Goal: Task Accomplishment & Management: Manage account settings

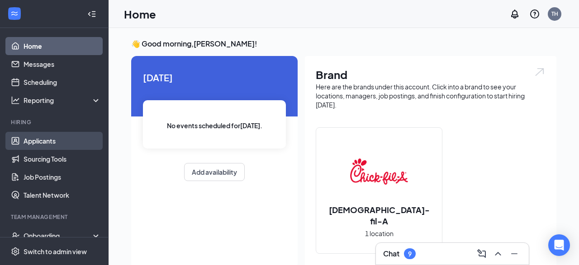
click at [33, 140] on link "Applicants" at bounding box center [62, 141] width 77 height 18
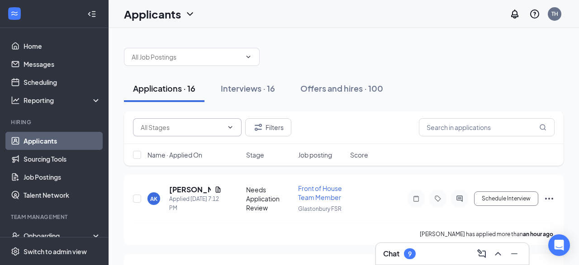
click at [190, 123] on input "text" at bounding box center [182, 128] width 82 height 10
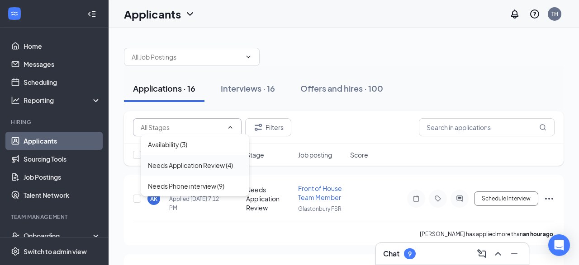
click at [184, 165] on div "Needs Application Review (4)" at bounding box center [190, 165] width 85 height 10
type input "Needs Application Review (4)"
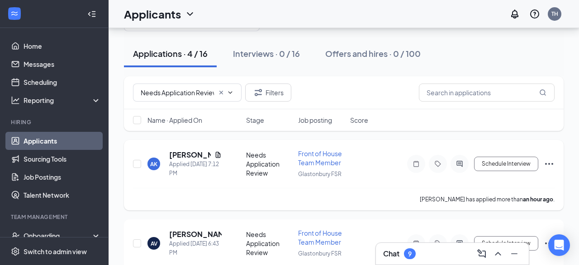
scroll to position [23, 0]
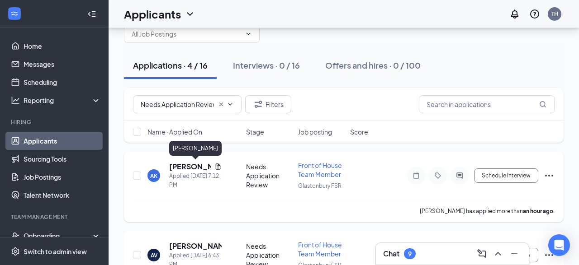
click at [181, 167] on h5 "[PERSON_NAME]" at bounding box center [190, 167] width 42 height 10
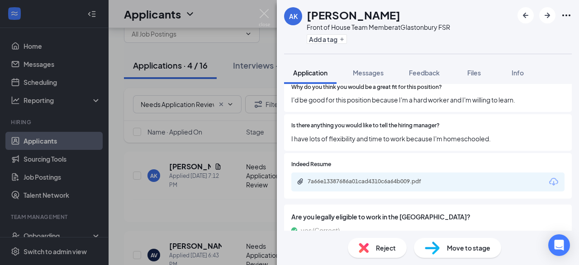
scroll to position [445, 0]
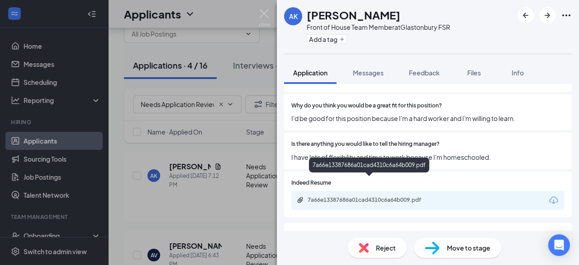
click at [372, 197] on div "7a66e13387686a01cad4310c6a64b009.pdf" at bounding box center [370, 200] width 127 height 7
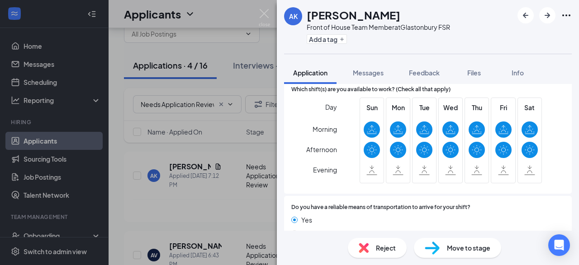
scroll to position [777, 0]
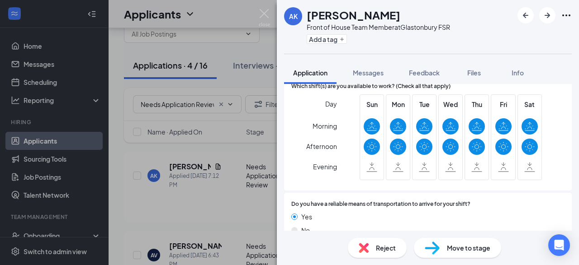
click at [446, 246] on div "Move to stage" at bounding box center [457, 248] width 87 height 20
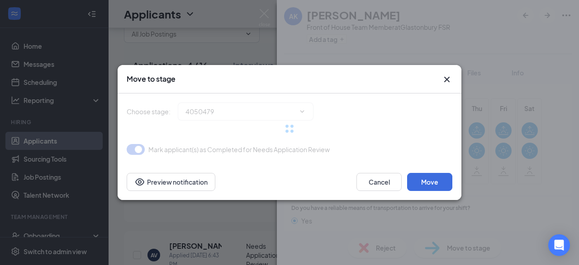
type input "Needs Phone interview (next stage)"
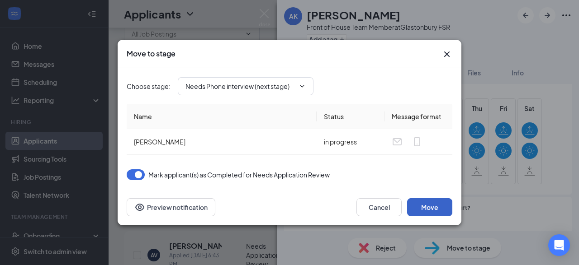
click at [431, 205] on button "Move" at bounding box center [429, 207] width 45 height 18
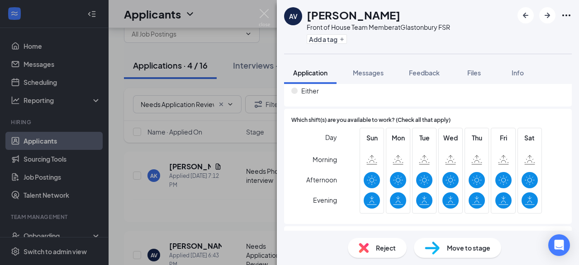
scroll to position [728, 0]
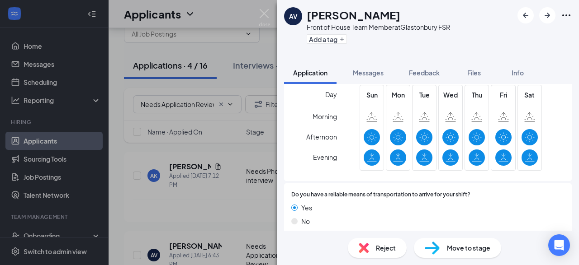
click at [439, 247] on div "Move to stage" at bounding box center [457, 248] width 87 height 20
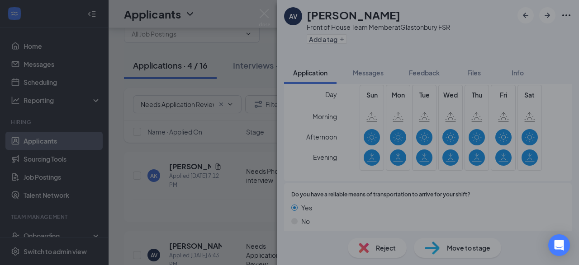
scroll to position [724, 0]
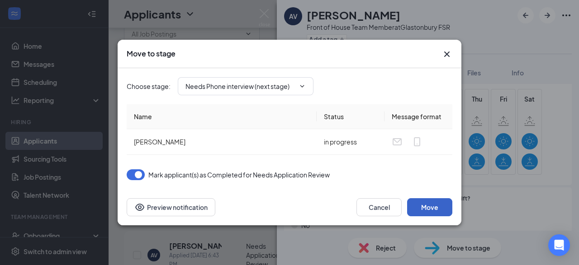
click at [436, 204] on button "Move" at bounding box center [429, 207] width 45 height 18
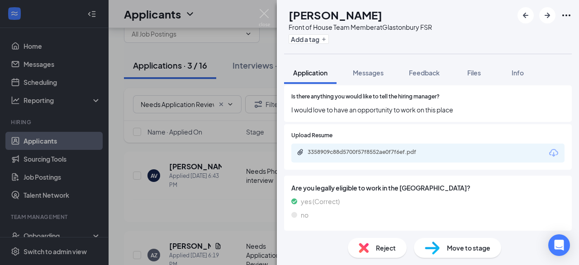
scroll to position [488, 0]
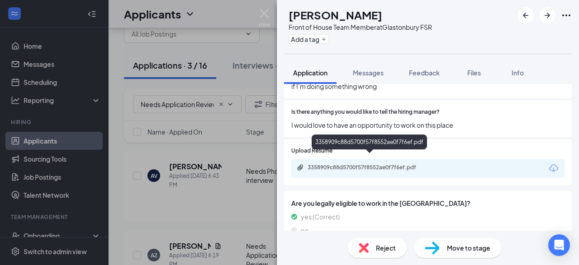
click at [398, 164] on div "3358909c88d5700f57f8552ae0f7f6ef.pdf" at bounding box center [370, 167] width 127 height 7
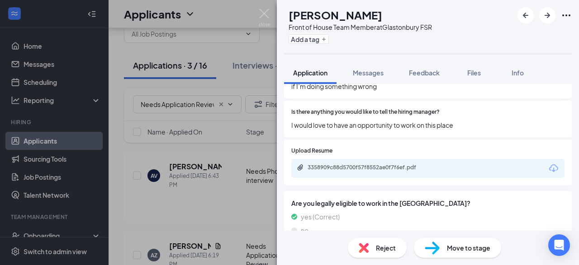
click at [452, 250] on span "Move to stage" at bounding box center [468, 248] width 43 height 10
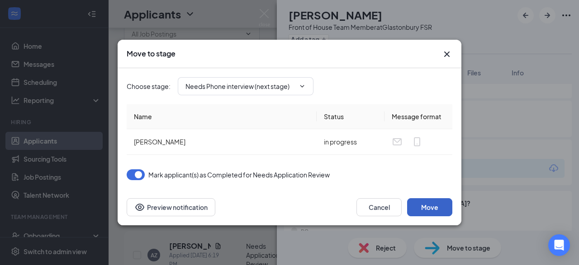
click at [428, 209] on button "Move" at bounding box center [429, 207] width 45 height 18
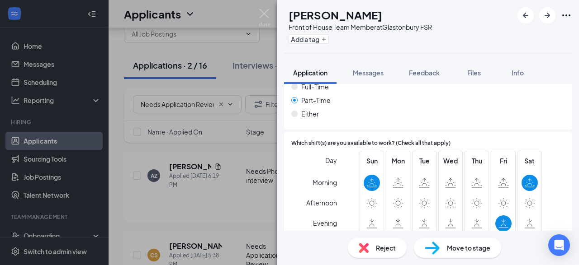
scroll to position [712, 0]
click at [367, 242] on div "Reject" at bounding box center [377, 248] width 59 height 20
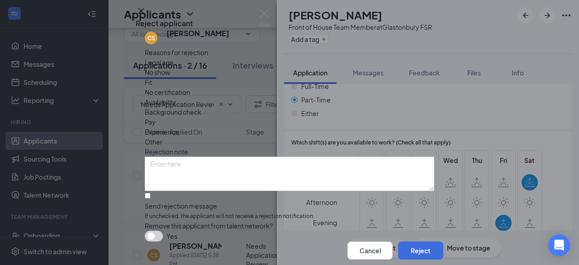
click at [365, 117] on div "Legal age No show Fit No certification Availability Background check Pay Experi…" at bounding box center [289, 102] width 289 height 90
click at [176, 107] on span "Availability" at bounding box center [160, 102] width 31 height 10
click at [315, 137] on div "Other" at bounding box center [289, 142] width 289 height 10
click at [179, 129] on span "Experience" at bounding box center [162, 132] width 34 height 10
click at [151, 193] on input "Send rejection message If unchecked, the applicant will not receive a rejection…" at bounding box center [148, 196] width 6 height 6
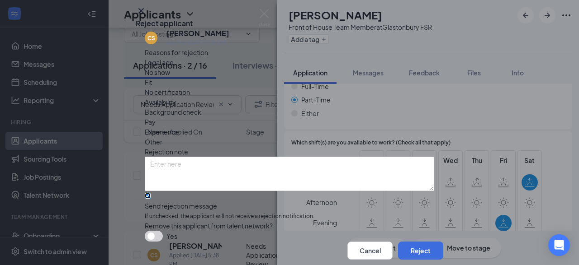
checkbox input "true"
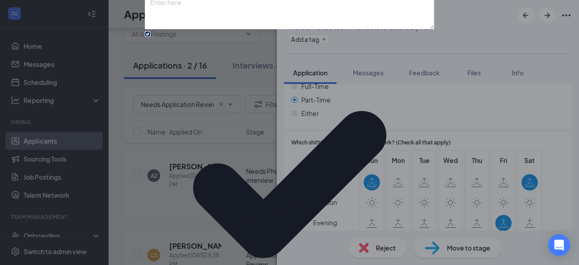
scroll to position [104, 0]
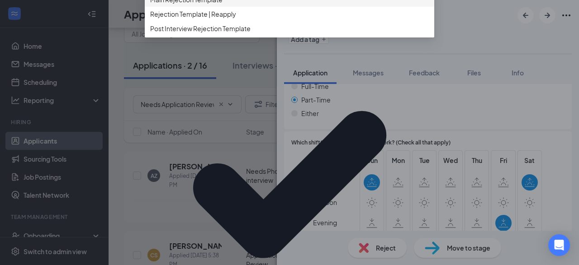
click at [215, 5] on span "Main Rejection Template" at bounding box center [186, 0] width 72 height 10
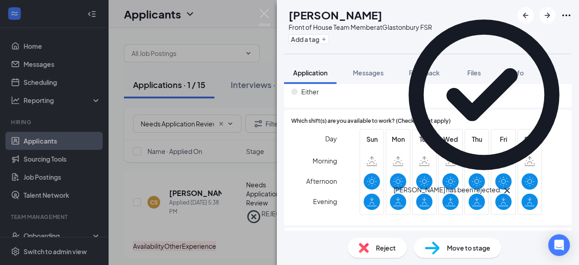
scroll to position [745, 0]
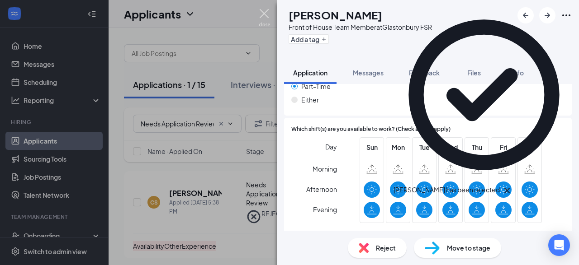
click at [264, 13] on img at bounding box center [264, 18] width 11 height 18
